Goal: Information Seeking & Learning: Learn about a topic

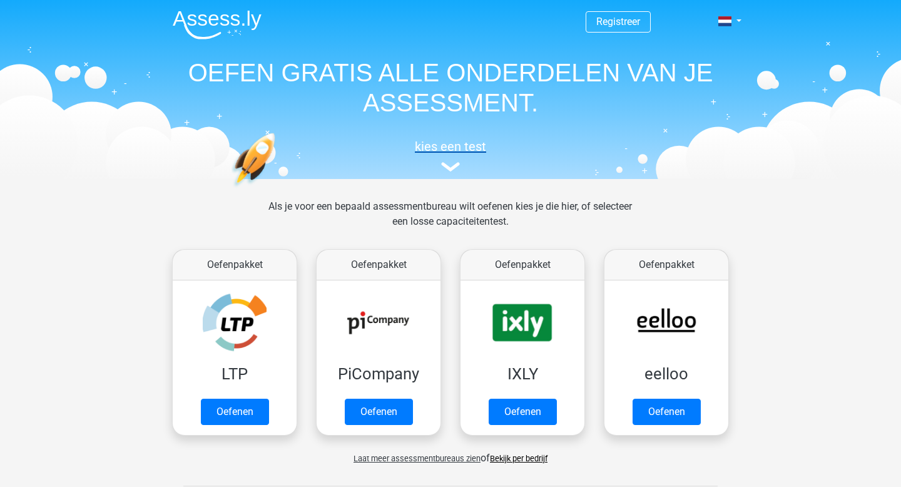
click at [452, 160] on link "kies een test" at bounding box center [451, 155] width 576 height 33
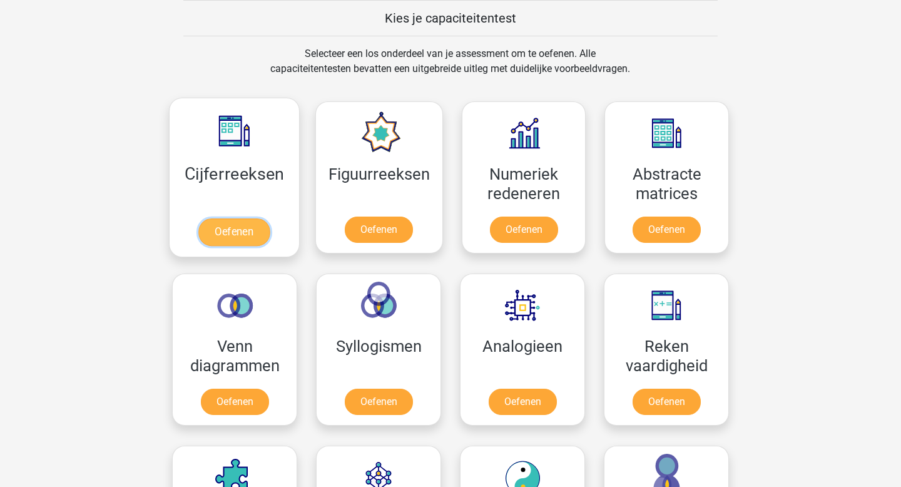
click at [223, 218] on link "Oefenen" at bounding box center [233, 232] width 71 height 28
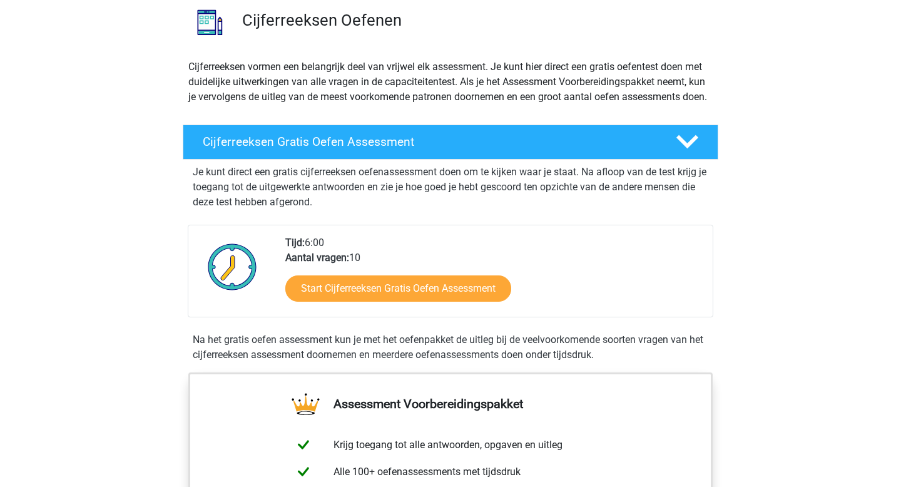
scroll to position [107, 0]
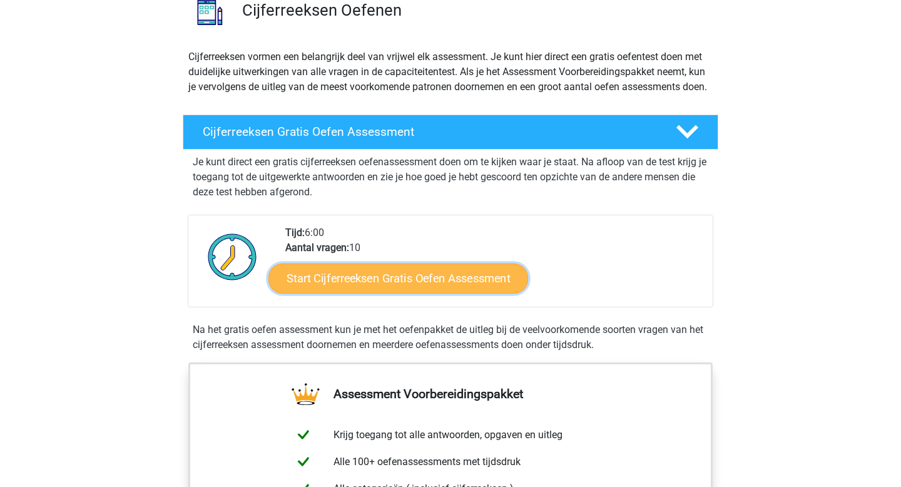
click at [359, 293] on link "Start Cijferreeksen Gratis Oefen Assessment" at bounding box center [398, 278] width 260 height 30
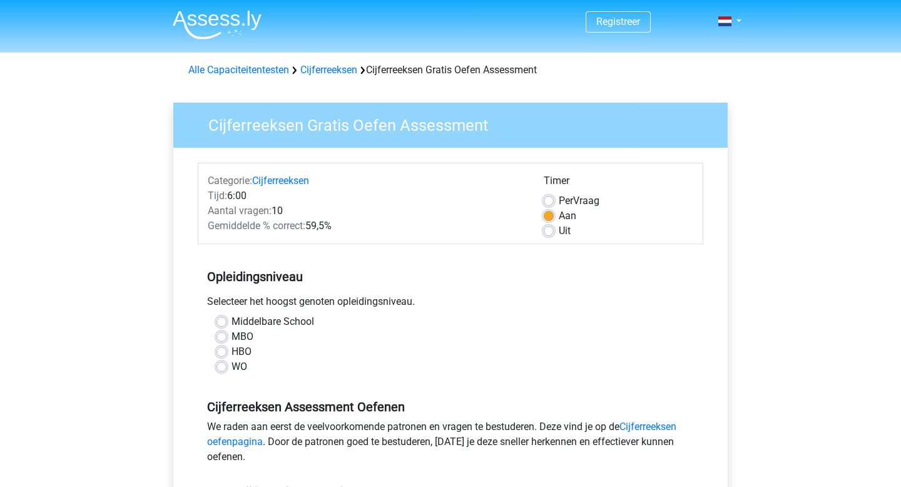
click at [228, 355] on div "HBO" at bounding box center [450, 351] width 468 height 15
click at [232, 353] on label "HBO" at bounding box center [242, 351] width 20 height 15
click at [221, 353] on input "HBO" at bounding box center [221, 350] width 10 height 13
radio input "true"
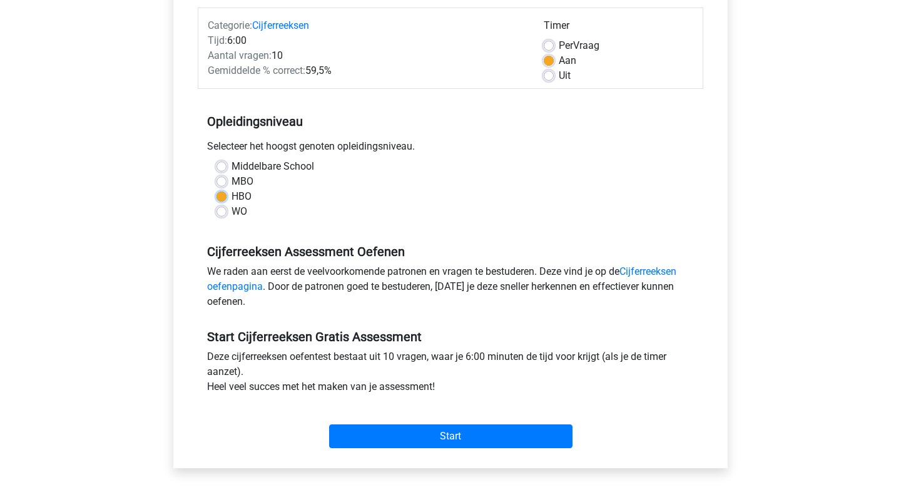
scroll to position [163, 0]
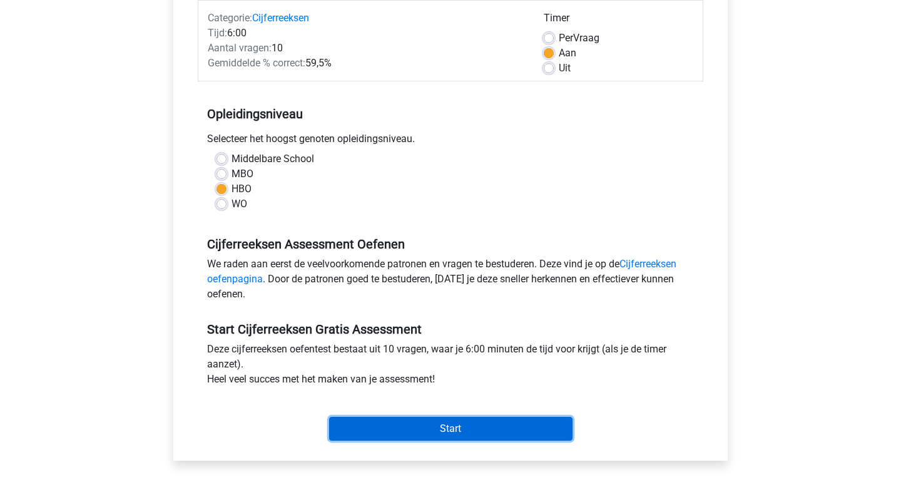
click at [366, 428] on input "Start" at bounding box center [450, 429] width 243 height 24
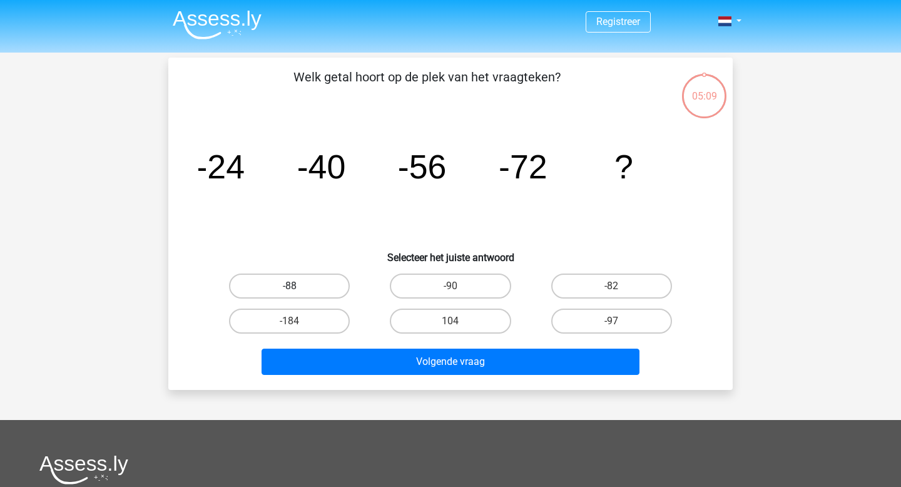
click at [318, 274] on label "-88" at bounding box center [289, 285] width 121 height 25
click at [298, 286] on input "-88" at bounding box center [294, 290] width 8 height 8
radio input "true"
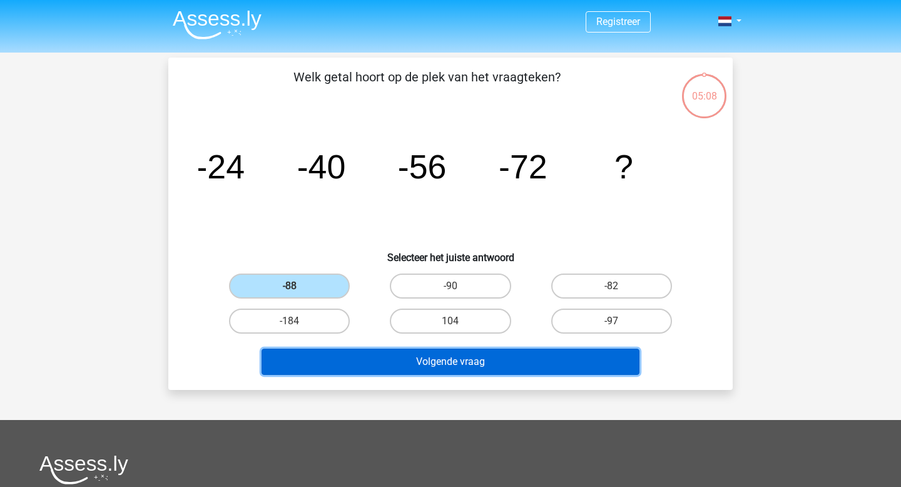
click at [417, 371] on button "Volgende vraag" at bounding box center [451, 362] width 379 height 26
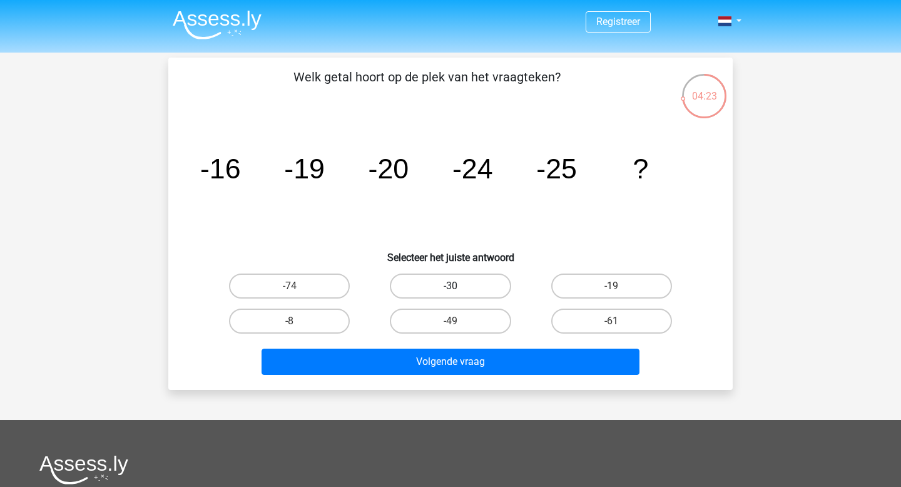
click at [462, 284] on label "-30" at bounding box center [450, 285] width 121 height 25
click at [459, 286] on input "-30" at bounding box center [454, 290] width 8 height 8
radio input "true"
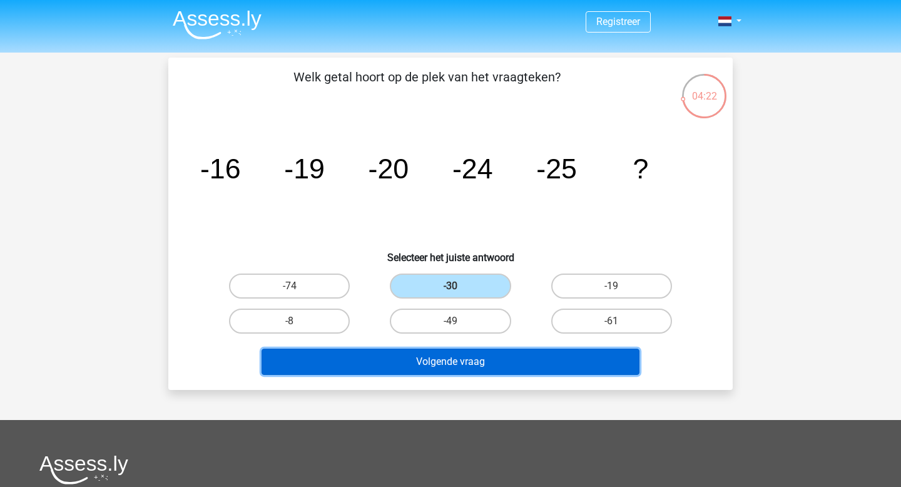
click at [450, 364] on button "Volgende vraag" at bounding box center [451, 362] width 379 height 26
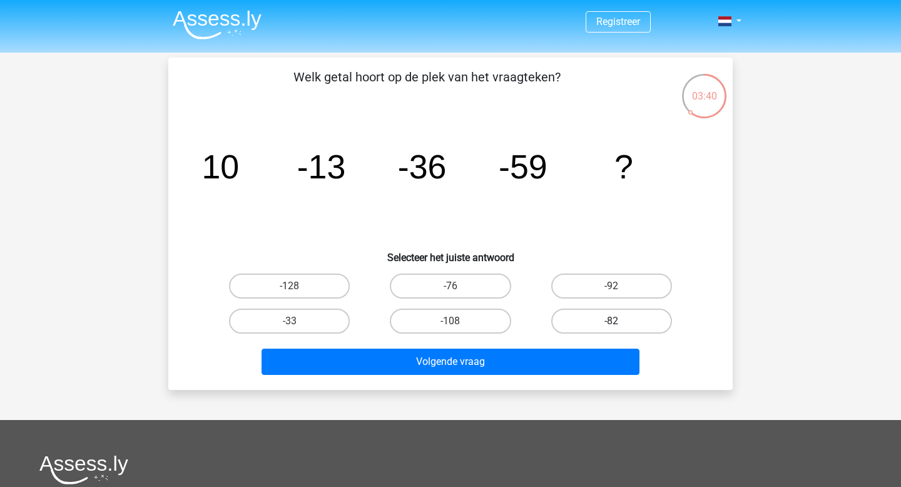
click at [614, 320] on label "-82" at bounding box center [611, 320] width 121 height 25
click at [614, 321] on input "-82" at bounding box center [615, 325] width 8 height 8
radio input "true"
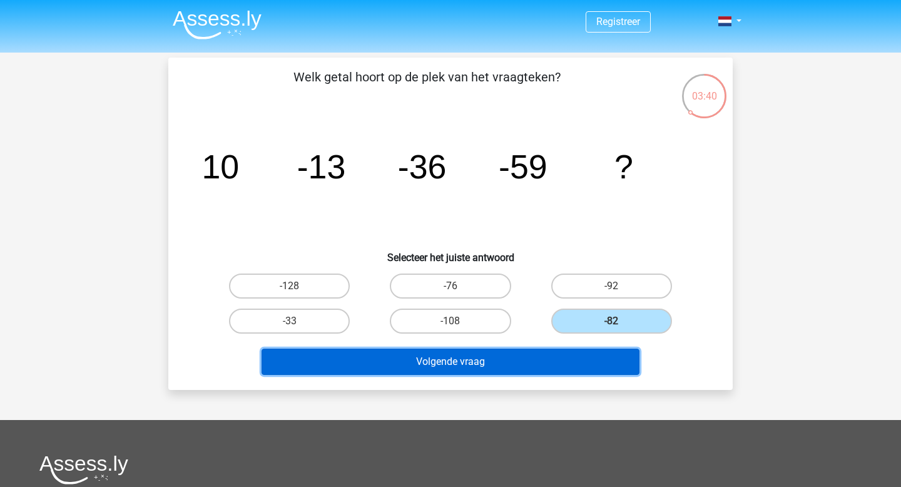
click at [569, 355] on button "Volgende vraag" at bounding box center [451, 362] width 379 height 26
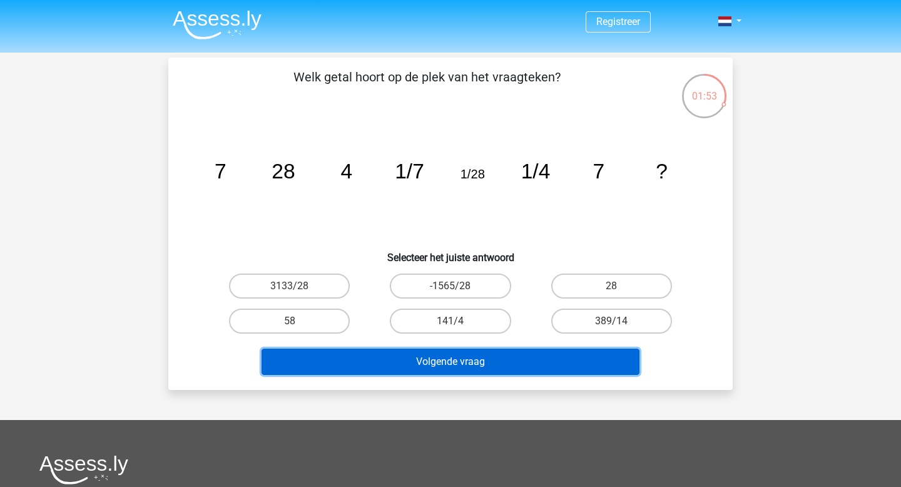
click at [437, 360] on button "Volgende vraag" at bounding box center [451, 362] width 379 height 26
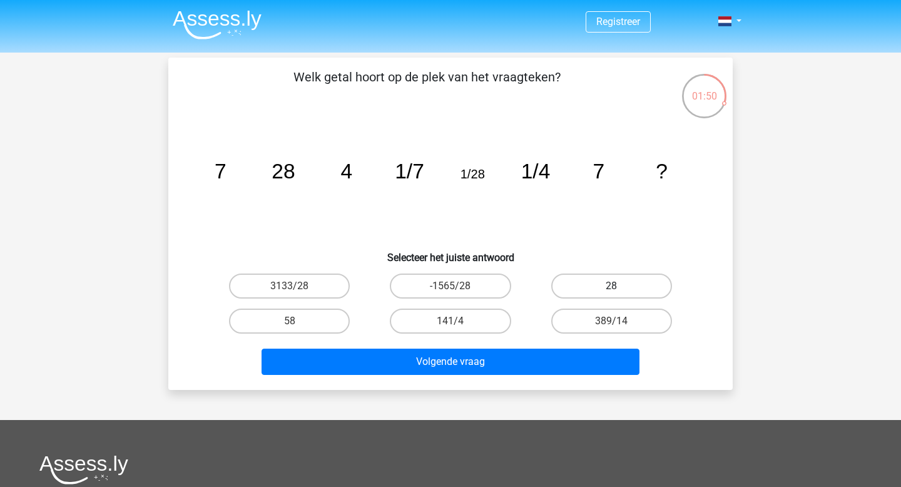
click at [609, 293] on label "28" at bounding box center [611, 285] width 121 height 25
click at [611, 293] on input "28" at bounding box center [615, 290] width 8 height 8
radio input "true"
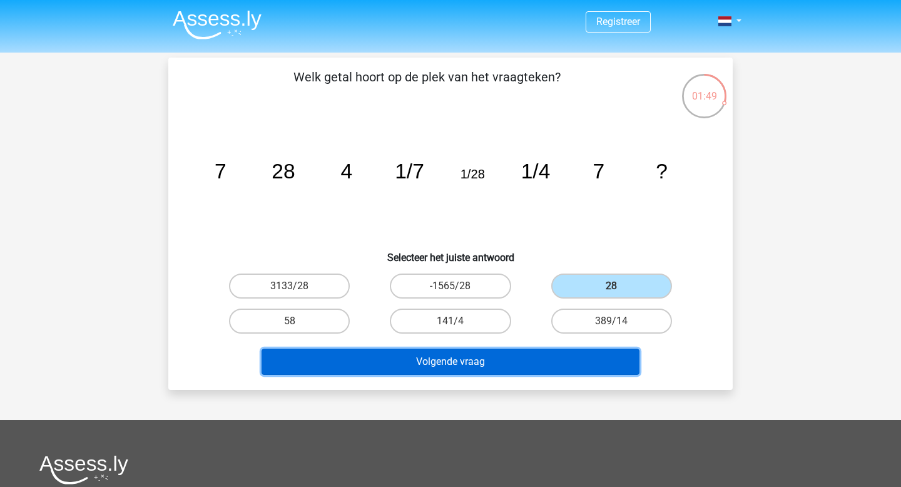
click at [523, 352] on button "Volgende vraag" at bounding box center [451, 362] width 379 height 26
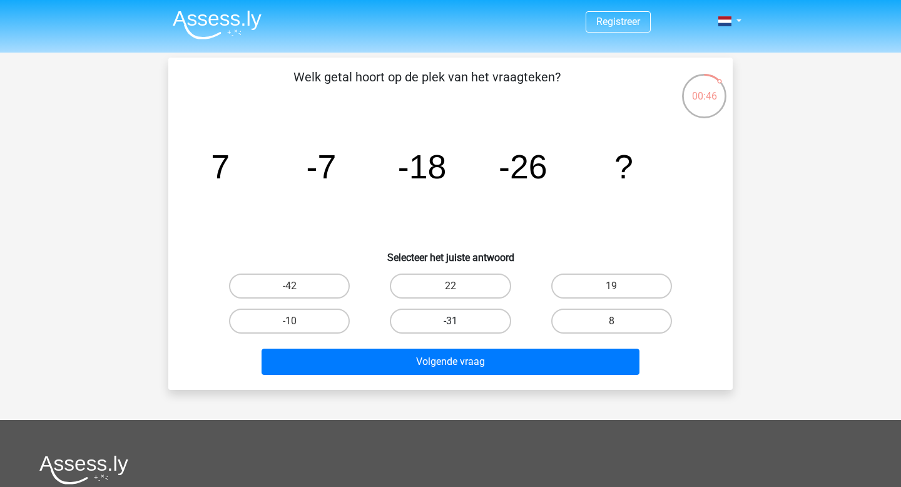
click at [437, 320] on label "-31" at bounding box center [450, 320] width 121 height 25
click at [450, 321] on input "-31" at bounding box center [454, 325] width 8 height 8
radio input "true"
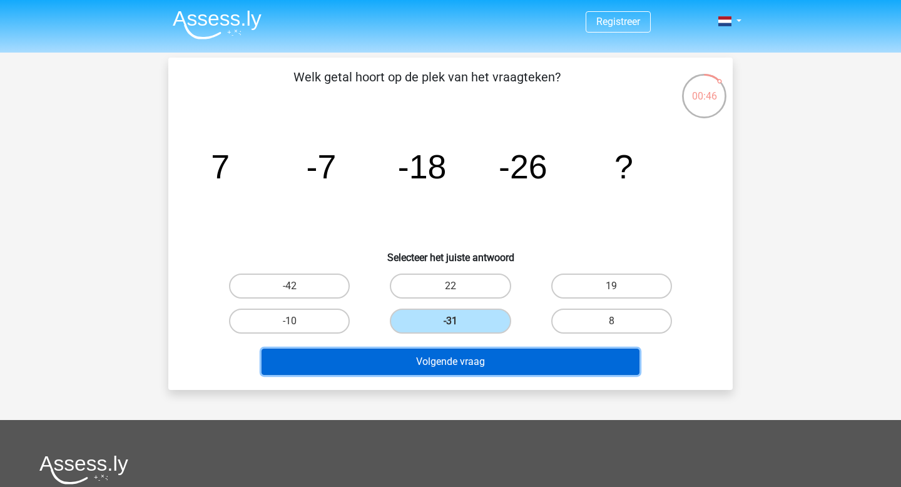
click at [415, 365] on button "Volgende vraag" at bounding box center [451, 362] width 379 height 26
